Goal: Transaction & Acquisition: Register for event/course

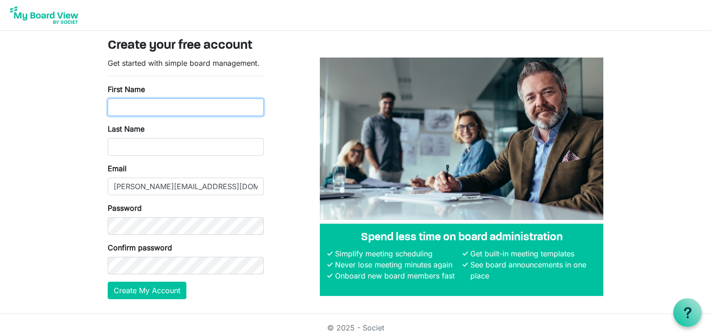
click at [142, 108] on input "First Name" at bounding box center [186, 106] width 156 height 17
type input "Dennis"
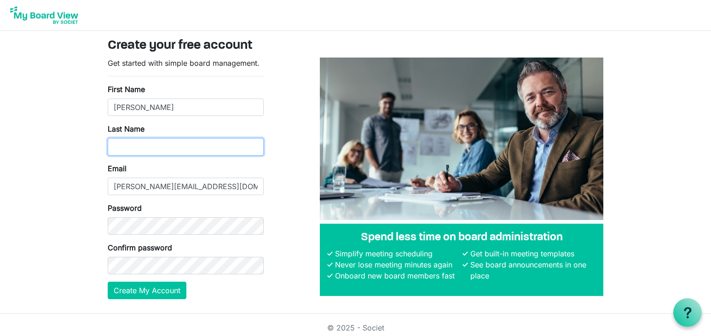
click at [141, 148] on input "Last Name" at bounding box center [186, 146] width 156 height 17
type input "D"
type input "Fulkerson"
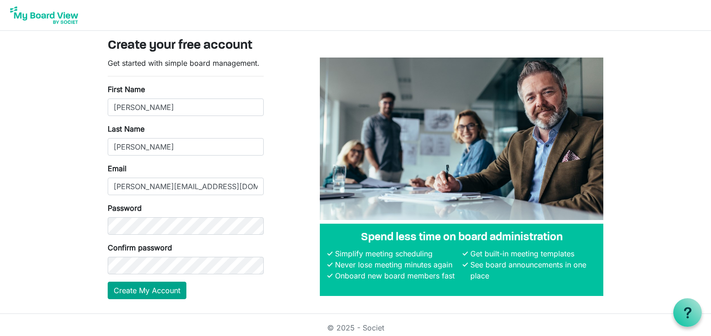
click at [139, 289] on button "Create My Account" at bounding box center [147, 290] width 79 height 17
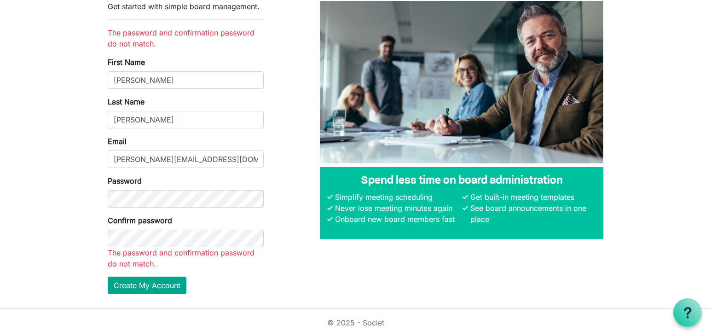
scroll to position [35, 0]
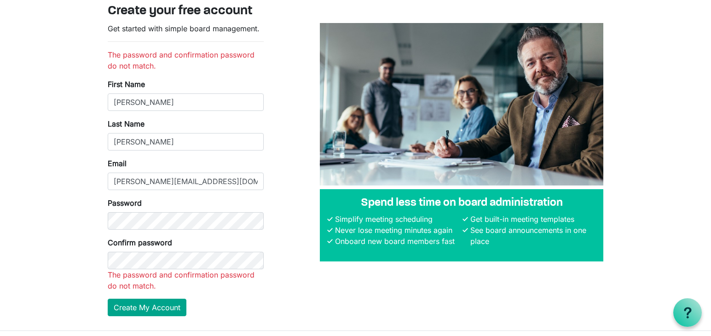
click at [142, 299] on button "Create My Account" at bounding box center [147, 307] width 79 height 17
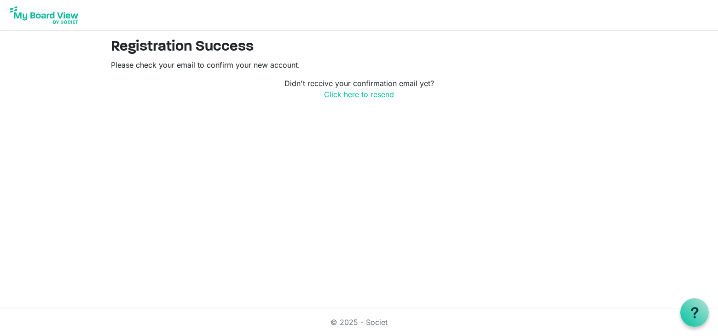
click at [51, 14] on img at bounding box center [44, 15] width 74 height 23
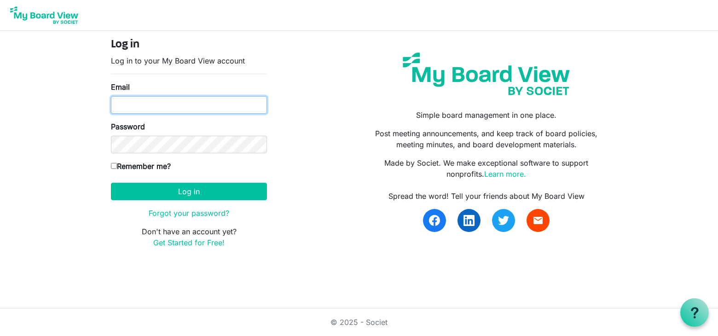
click at [148, 108] on input "Email" at bounding box center [189, 104] width 156 height 17
type input "[PERSON_NAME][EMAIL_ADDRESS][DOMAIN_NAME]"
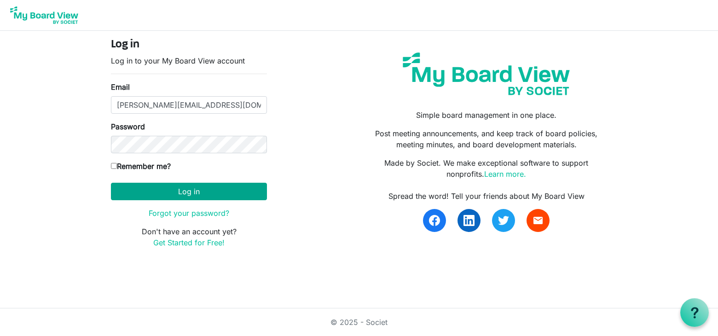
click at [191, 192] on button "Log in" at bounding box center [189, 191] width 156 height 17
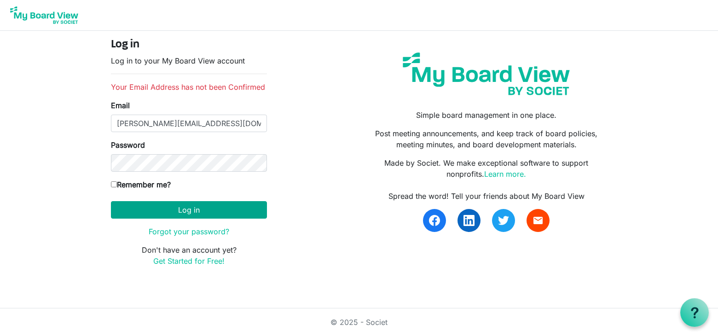
click at [195, 214] on button "Log in" at bounding box center [189, 209] width 156 height 17
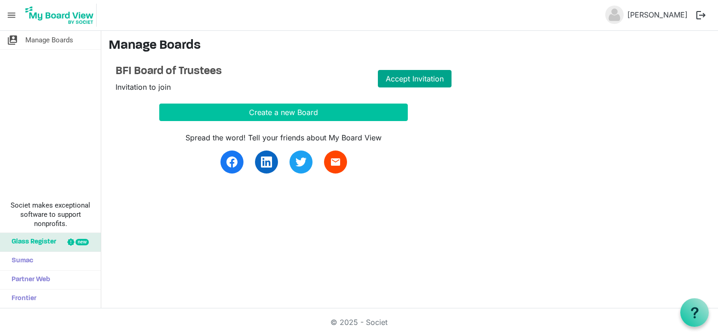
scroll to position [0, 0]
click at [410, 79] on link "Accept Invitation" at bounding box center [415, 78] width 74 height 17
click at [407, 79] on link "Go to Board" at bounding box center [415, 78] width 74 height 17
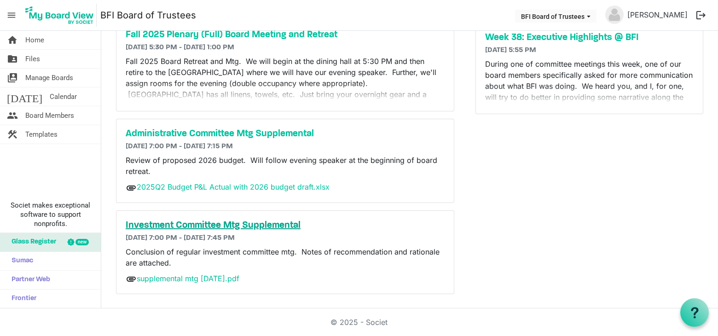
click at [193, 225] on h5 "Investment Committee Mtg Supplemental" at bounding box center [285, 225] width 319 height 11
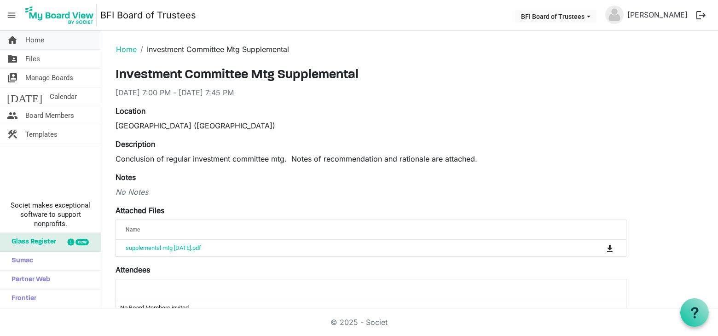
click at [37, 40] on span "Home" at bounding box center [34, 40] width 19 height 18
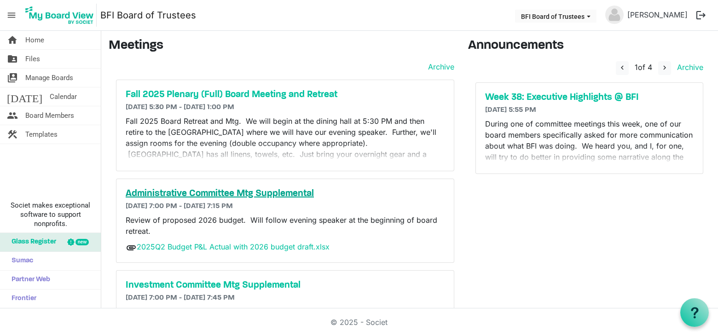
click at [208, 192] on h5 "Administrative Committee Mtg Supplemental" at bounding box center [285, 193] width 319 height 11
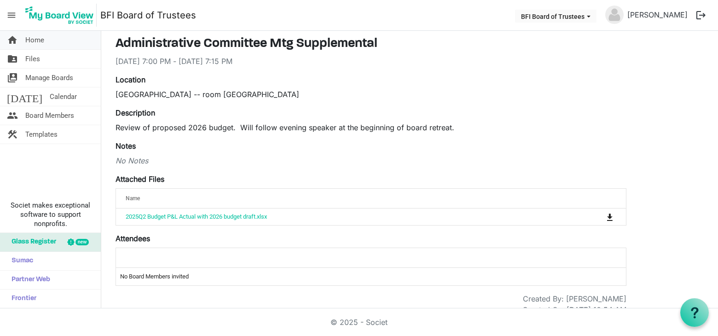
click at [35, 40] on span "Home" at bounding box center [34, 40] width 19 height 18
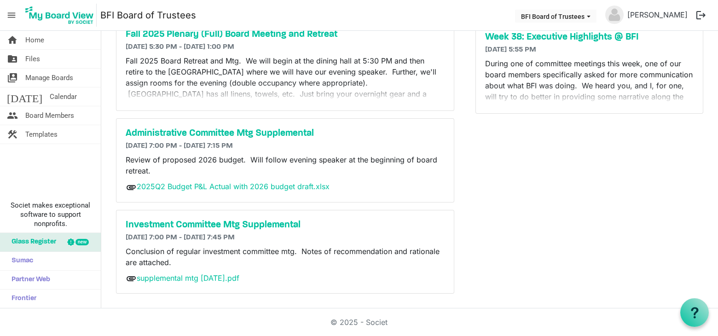
scroll to position [60, 0]
click at [214, 279] on link "supplemental mtg [DATE].pdf" at bounding box center [188, 278] width 103 height 9
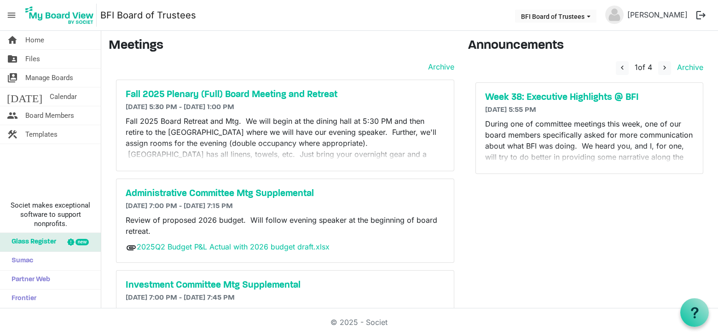
scroll to position [0, 0]
click at [660, 66] on span "navigate_next" at bounding box center [664, 67] width 8 height 8
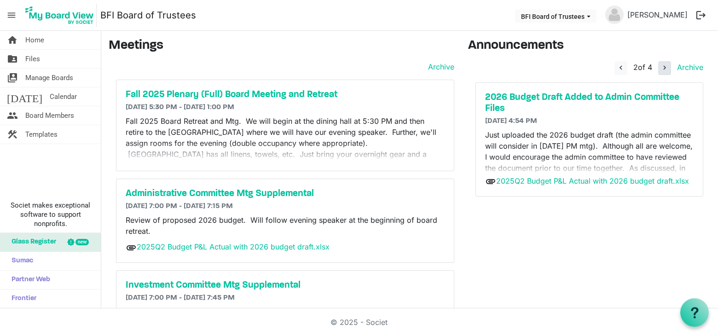
click at [660, 66] on span "navigate_next" at bounding box center [664, 67] width 8 height 8
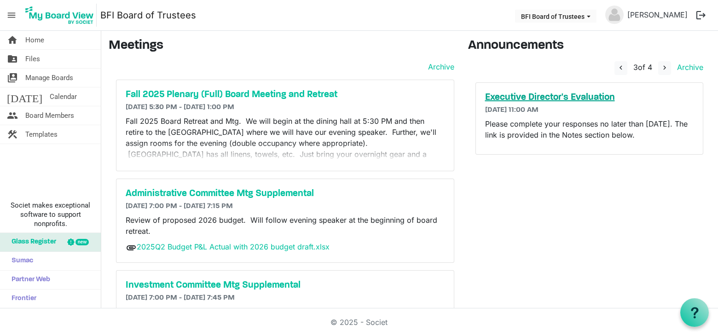
click at [565, 98] on h5 "Executive Director's Evaluation" at bounding box center [589, 97] width 209 height 11
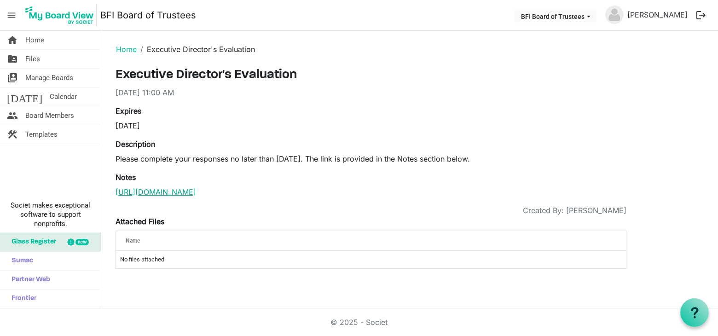
click at [196, 193] on link "https://mail.google.com/mail/u/1/#inbox/FMfcgzQcpnVHzMSPcJlHnKhSjqwfqCXt" at bounding box center [155, 191] width 81 height 9
